Goal: Check status: Check status

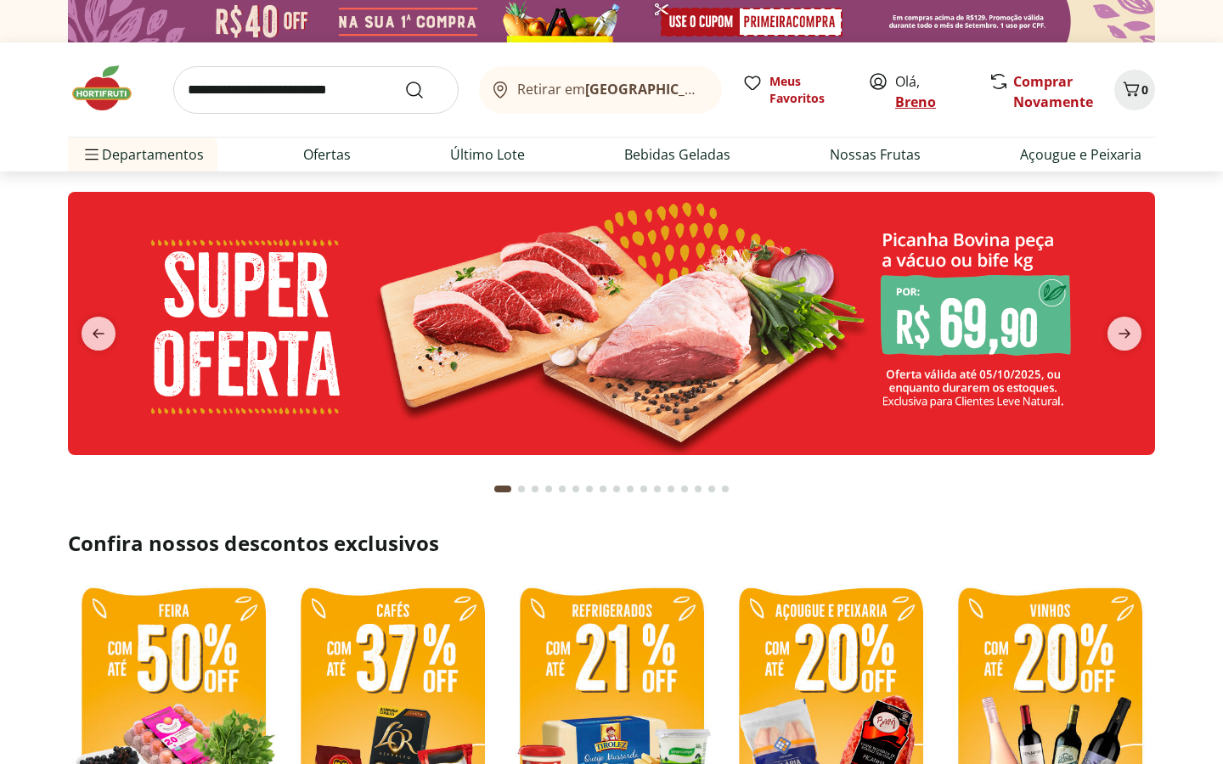
click at [903, 104] on link "Breno" at bounding box center [915, 102] width 41 height 19
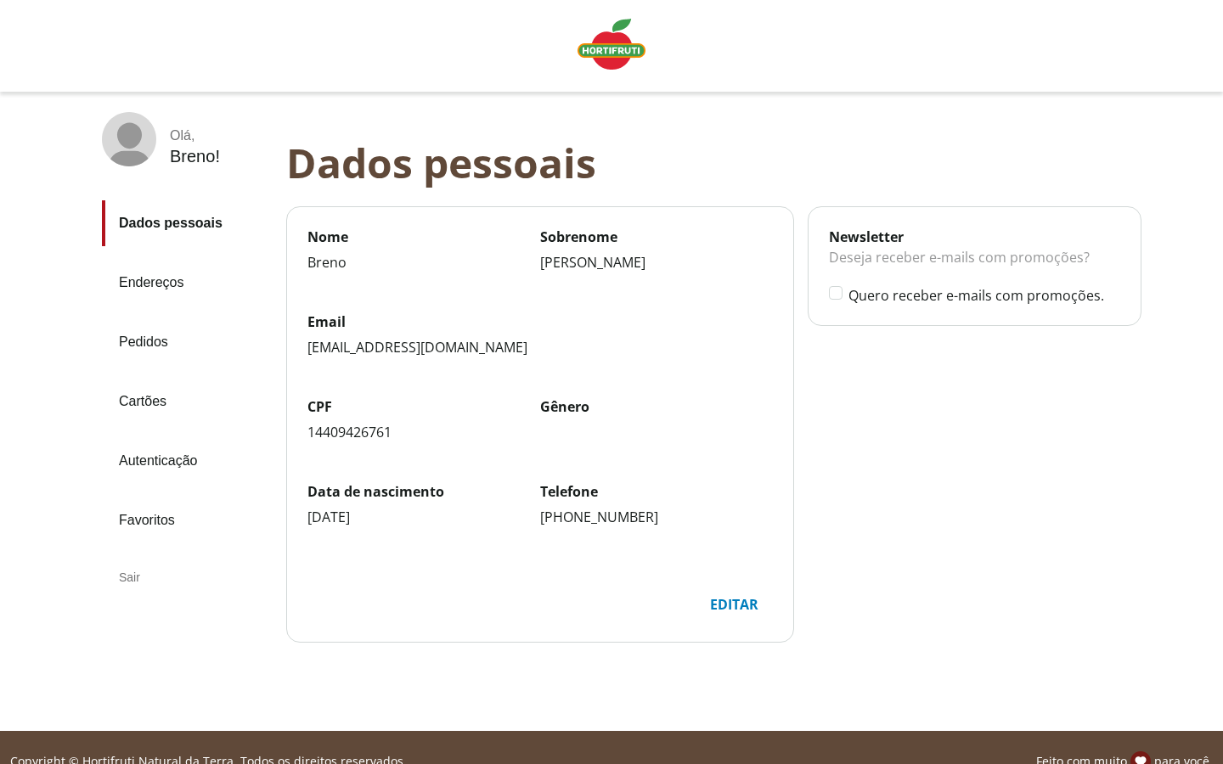
click at [156, 348] on link "Pedidos" at bounding box center [187, 342] width 171 height 46
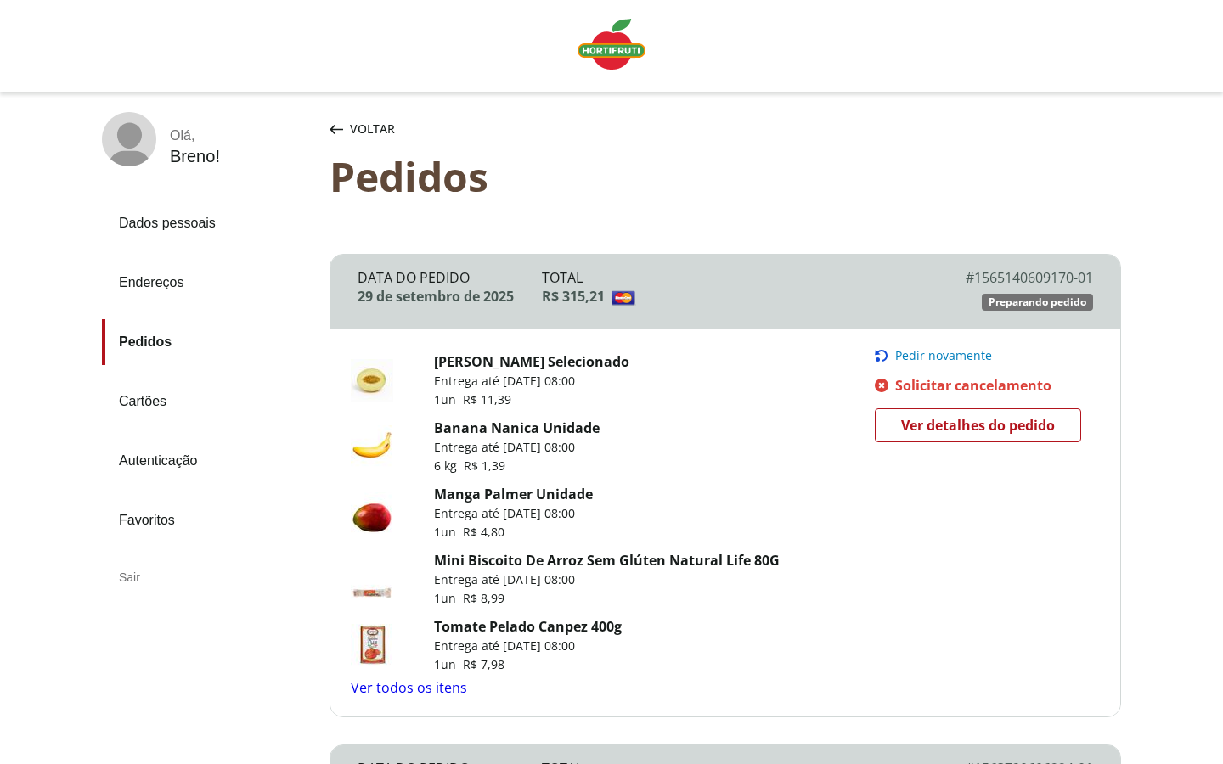
click at [989, 438] on link "Ver detalhes do pedido" at bounding box center [978, 425] width 206 height 34
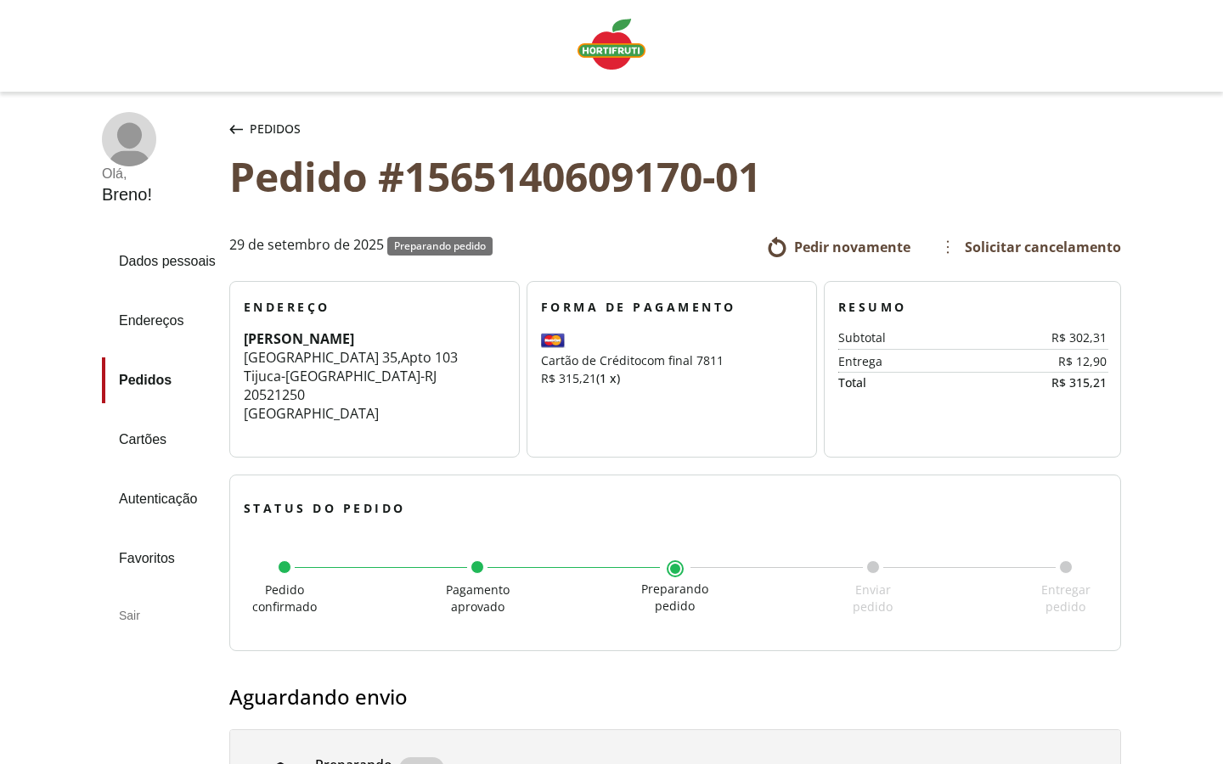
click at [229, 125] on icon "button" at bounding box center [236, 129] width 14 height 9
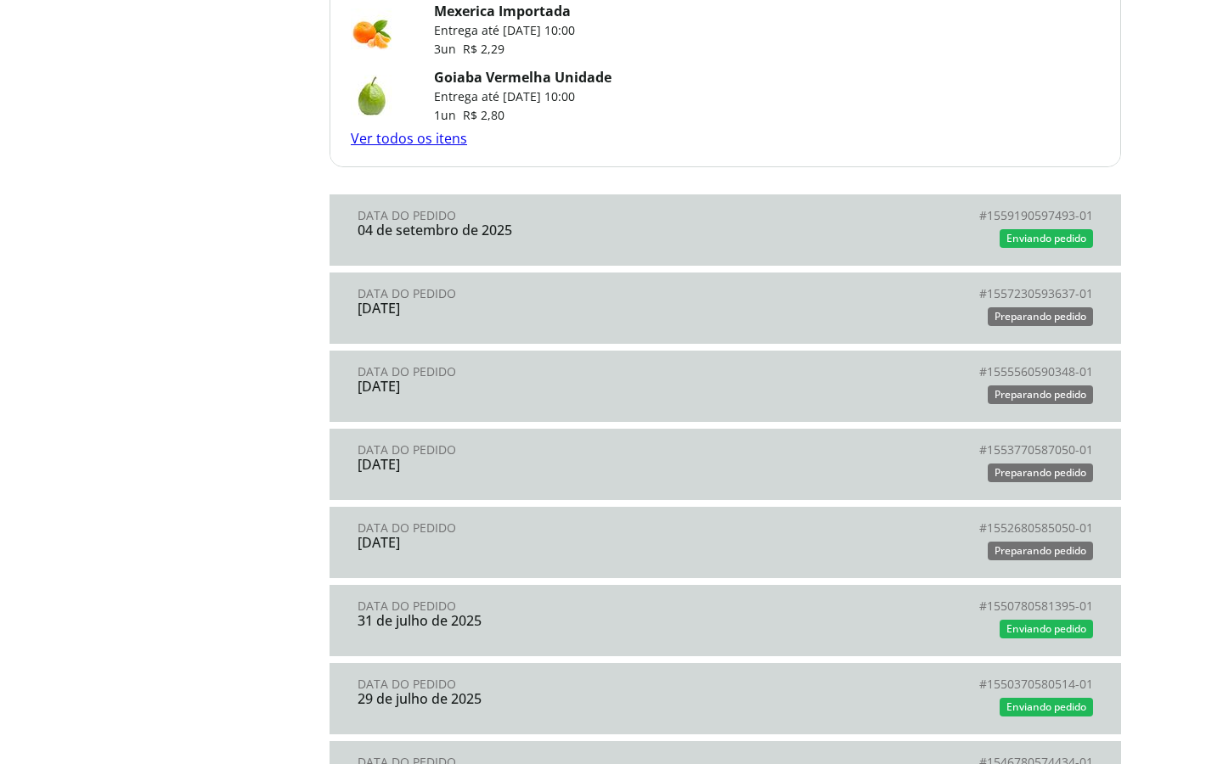
scroll to position [1546, 0]
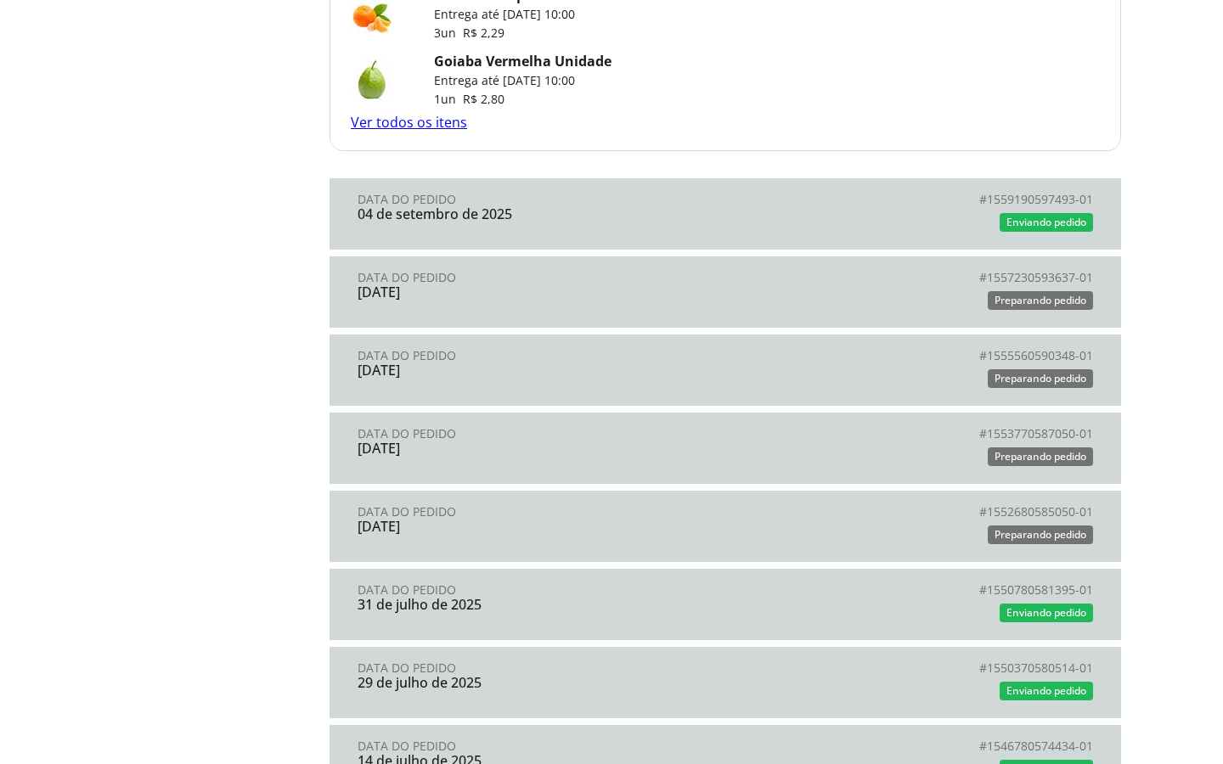
click at [909, 212] on div "Enviando pedido" at bounding box center [909, 222] width 368 height 25
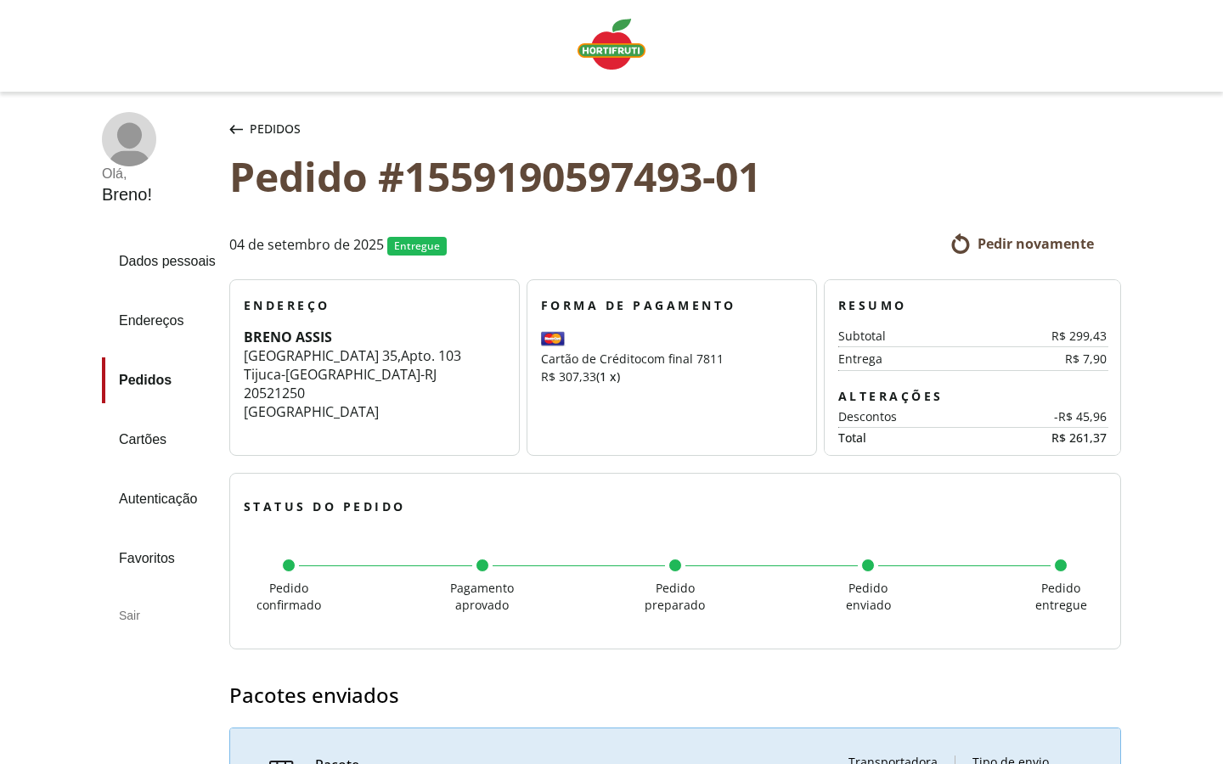
click at [237, 133] on div "Pedidos" at bounding box center [265, 129] width 78 height 34
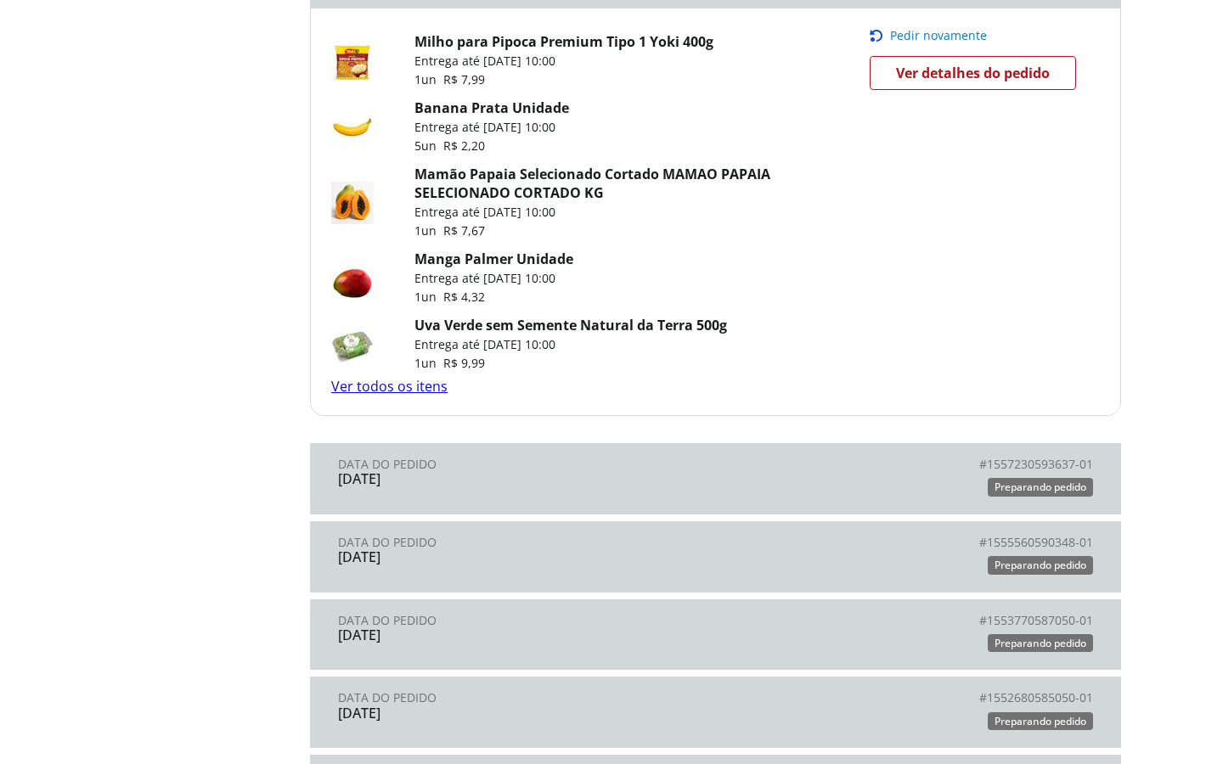
scroll to position [1963, 0]
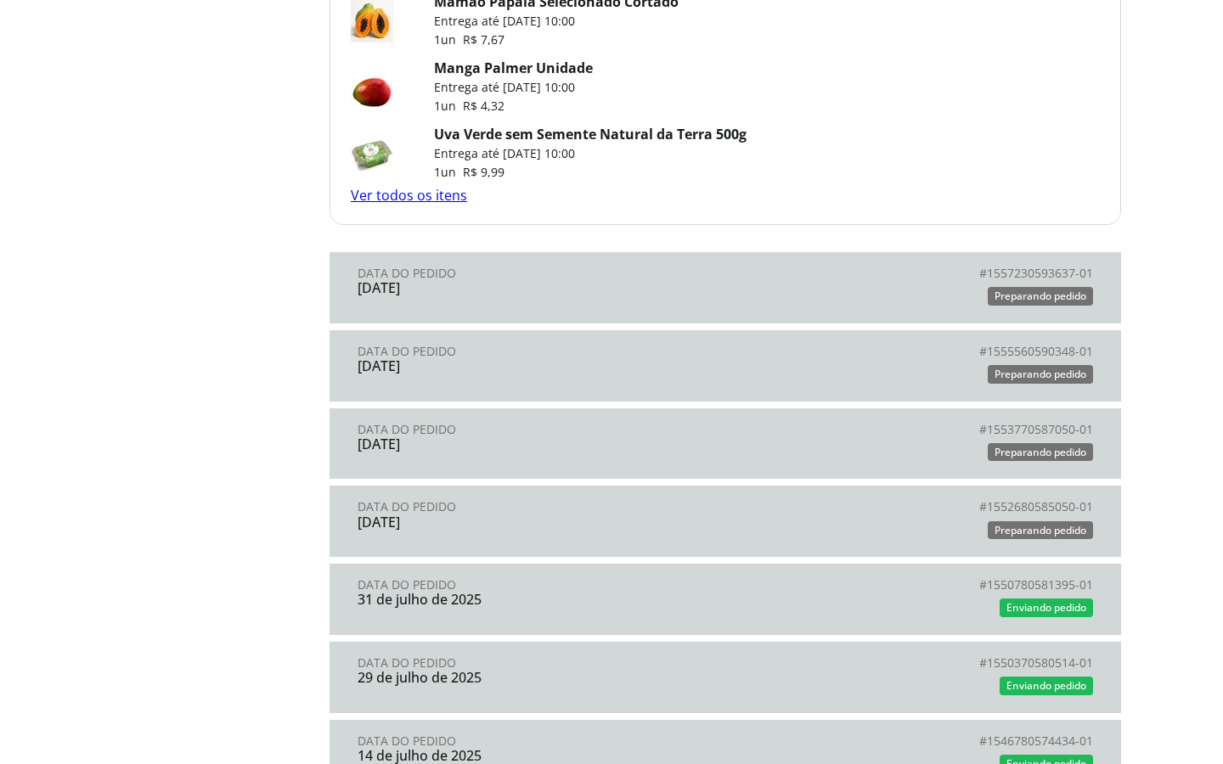
click at [492, 303] on link "Data do Pedido 27 de agosto de 2025 # 1557230593637-01 # Preparando pedido" at bounding box center [724, 287] width 791 height 71
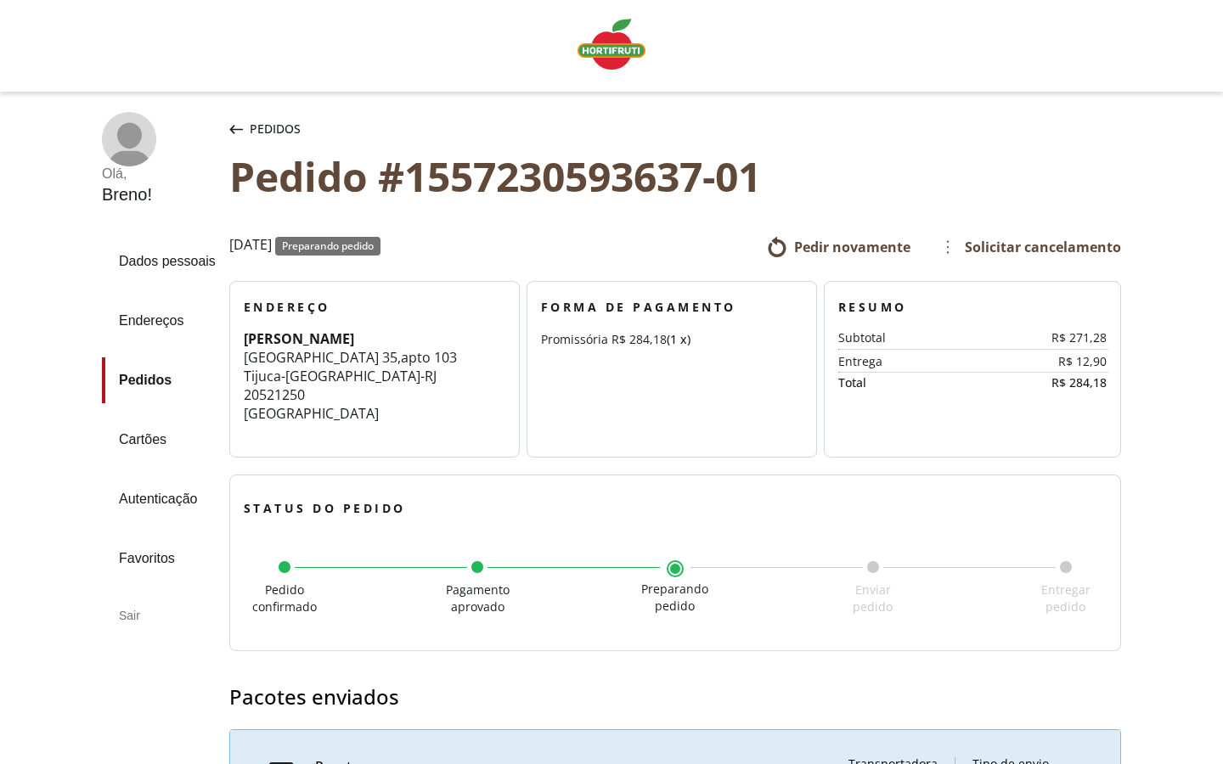
click at [239, 129] on icon "button" at bounding box center [236, 129] width 14 height 9
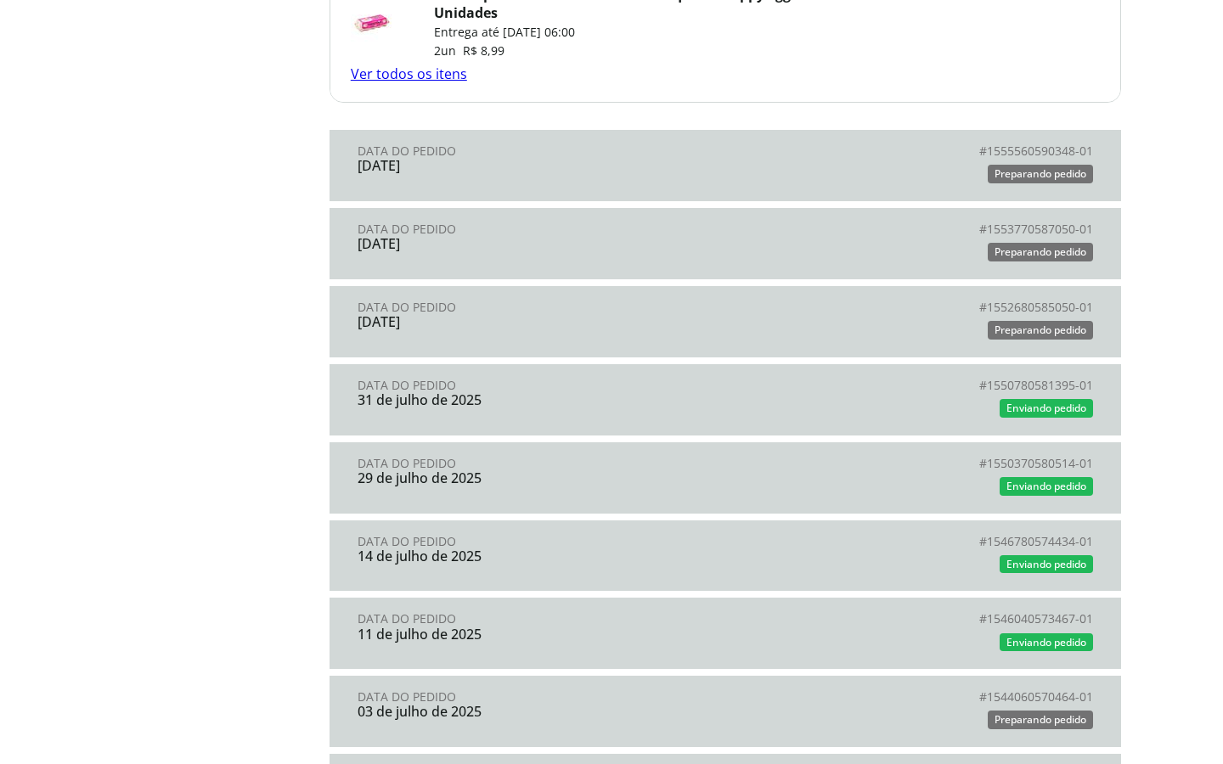
scroll to position [2657, 0]
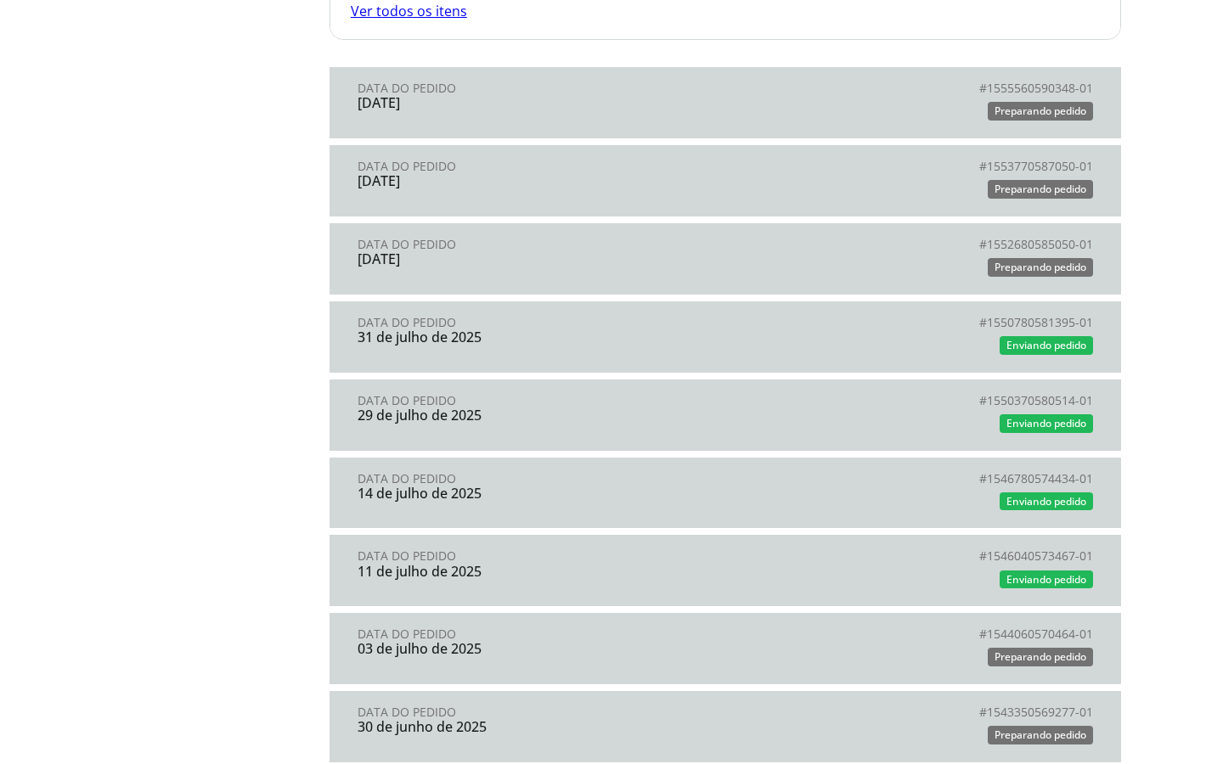
click at [493, 103] on link "Data do Pedido 20 de agosto de 2025 # 1555560590348-01 # Preparando pedido" at bounding box center [724, 102] width 791 height 71
